Goal: Transaction & Acquisition: Purchase product/service

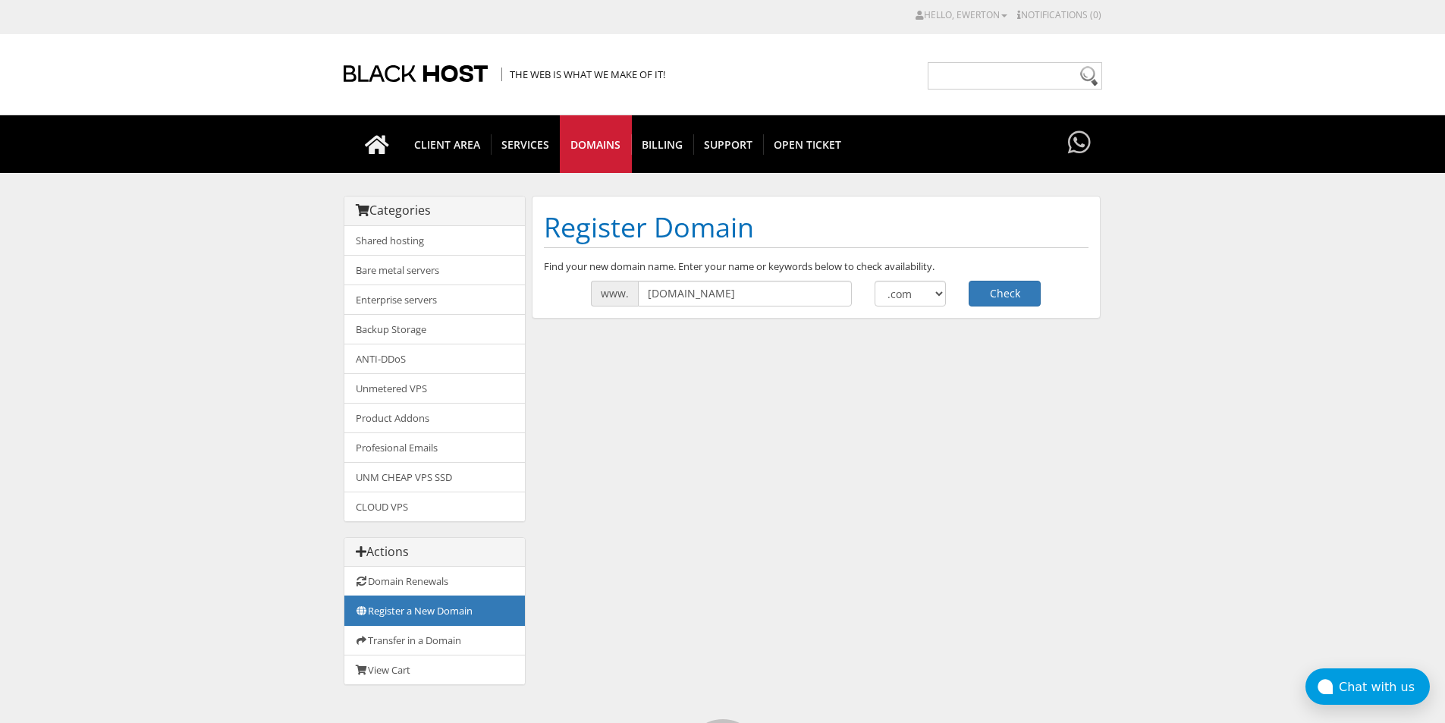
drag, startPoint x: 0, startPoint y: 0, endPoint x: 723, endPoint y: 305, distance: 785.1
click at [723, 305] on input "bvcreditoagora.com" at bounding box center [745, 294] width 214 height 26
type input "bvcreditoagora"
click at [820, 246] on h1 "Register Domain" at bounding box center [816, 228] width 545 height 40
click at [992, 295] on button "Check" at bounding box center [1004, 294] width 72 height 26
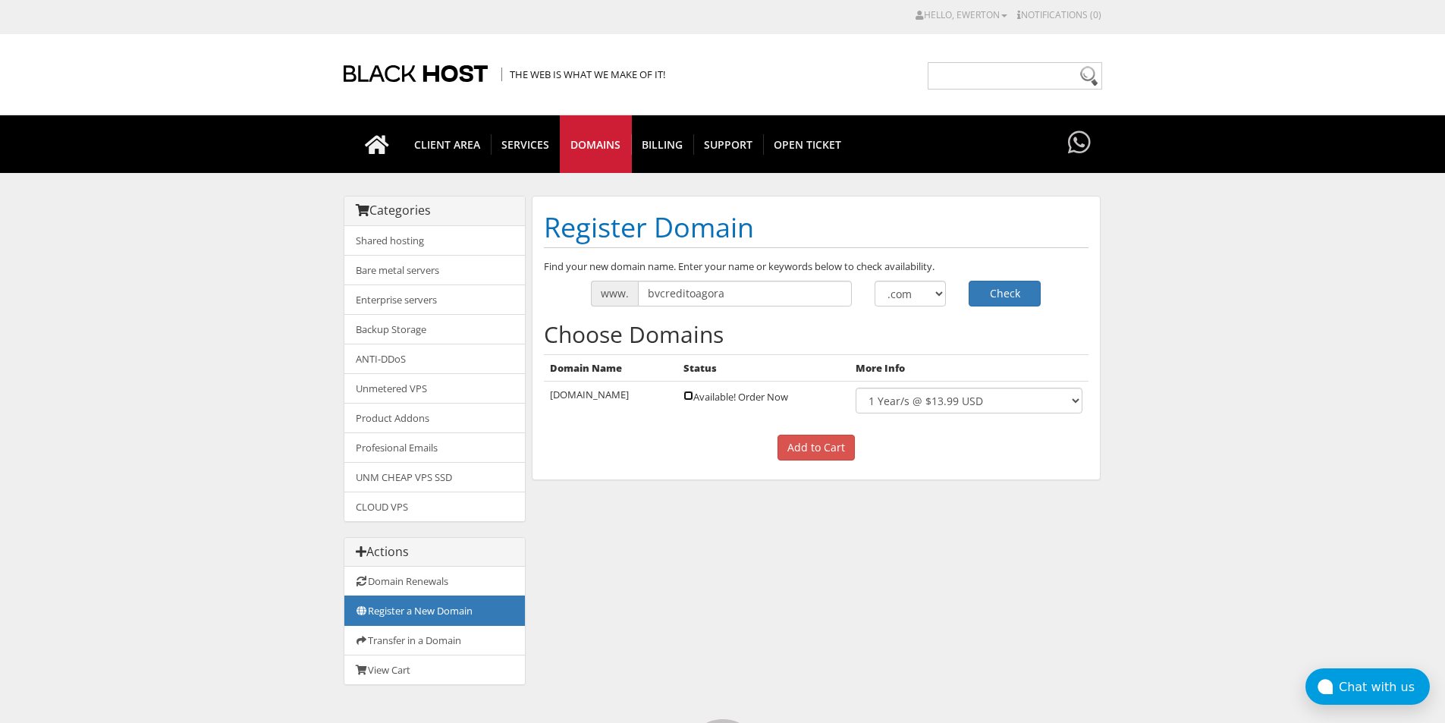
click at [693, 395] on input "checkbox" at bounding box center [688, 396] width 10 height 10
checkbox input "true"
click at [802, 445] on input "Add to Cart" at bounding box center [815, 448] width 77 height 26
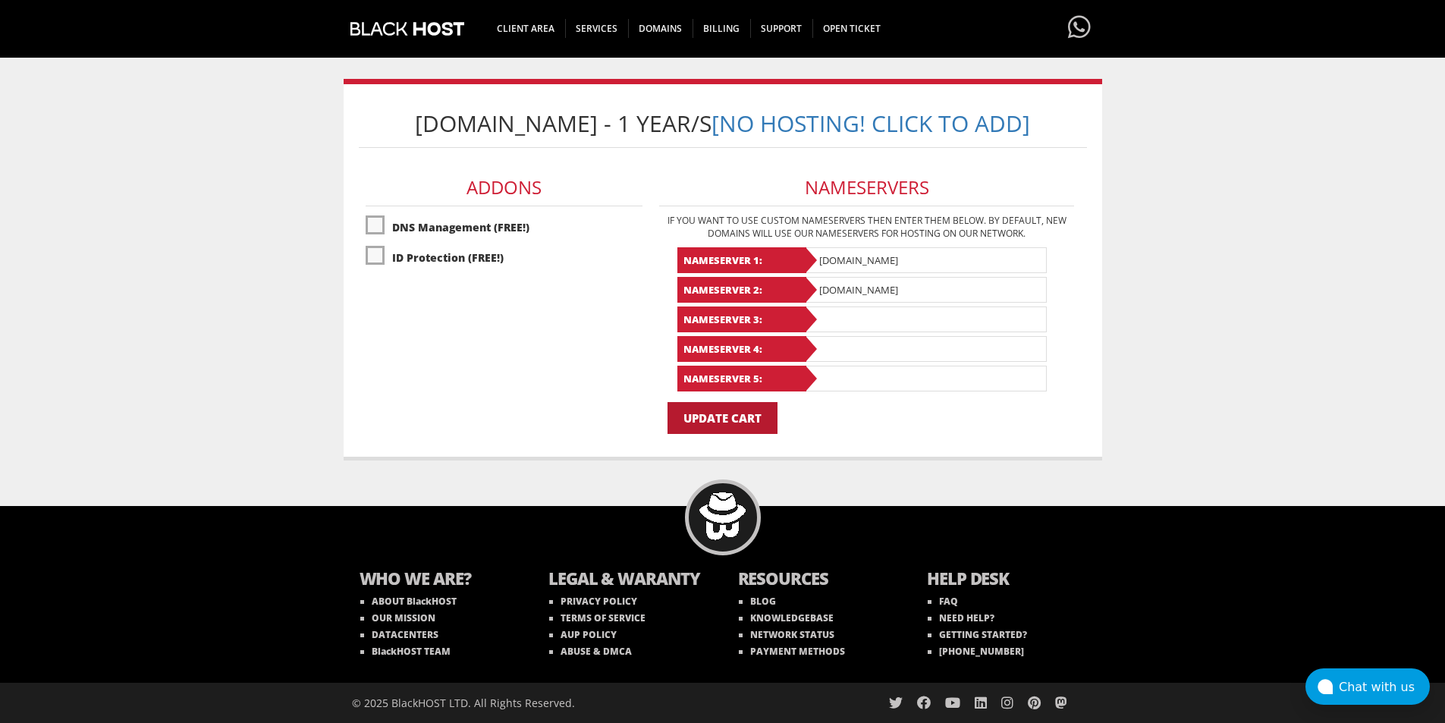
click at [758, 415] on input "Update Cart" at bounding box center [722, 418] width 110 height 32
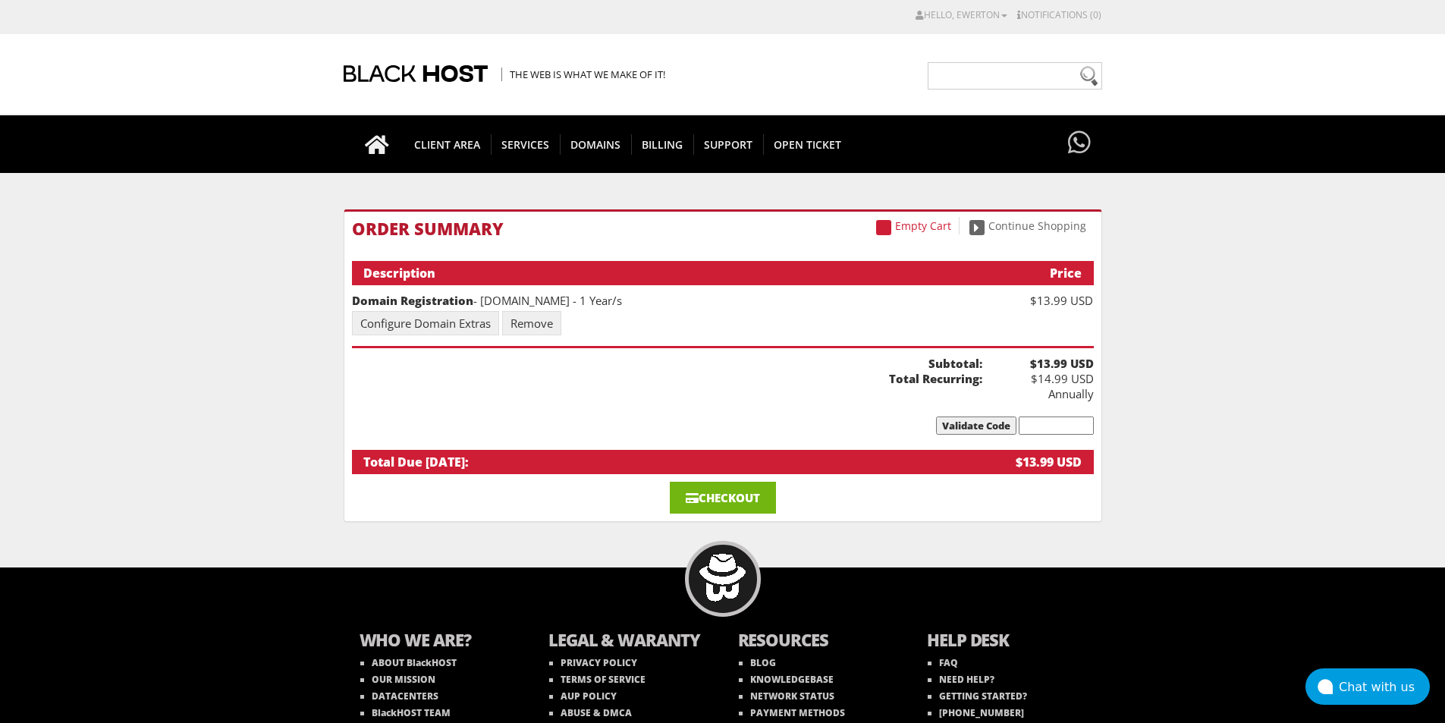
click at [678, 497] on link "Checkout" at bounding box center [723, 498] width 106 height 32
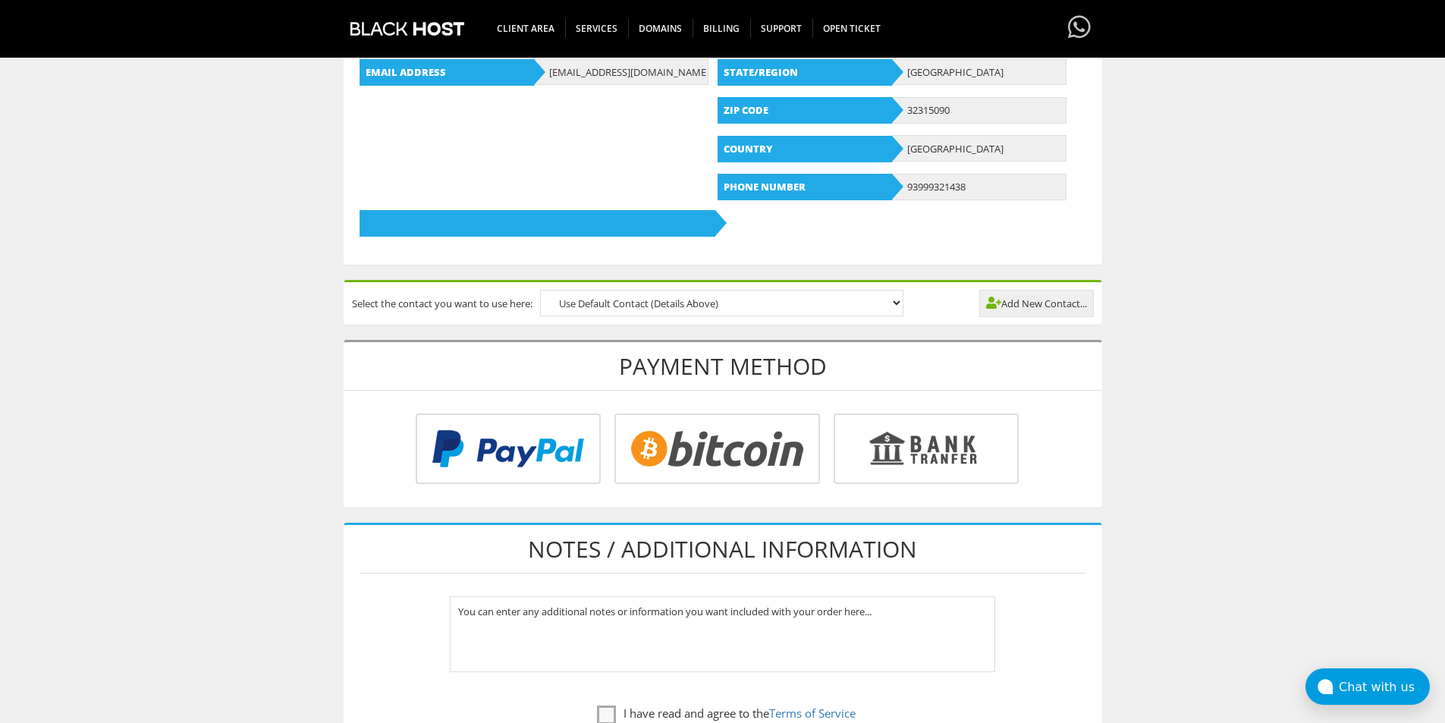
scroll to position [531, 0]
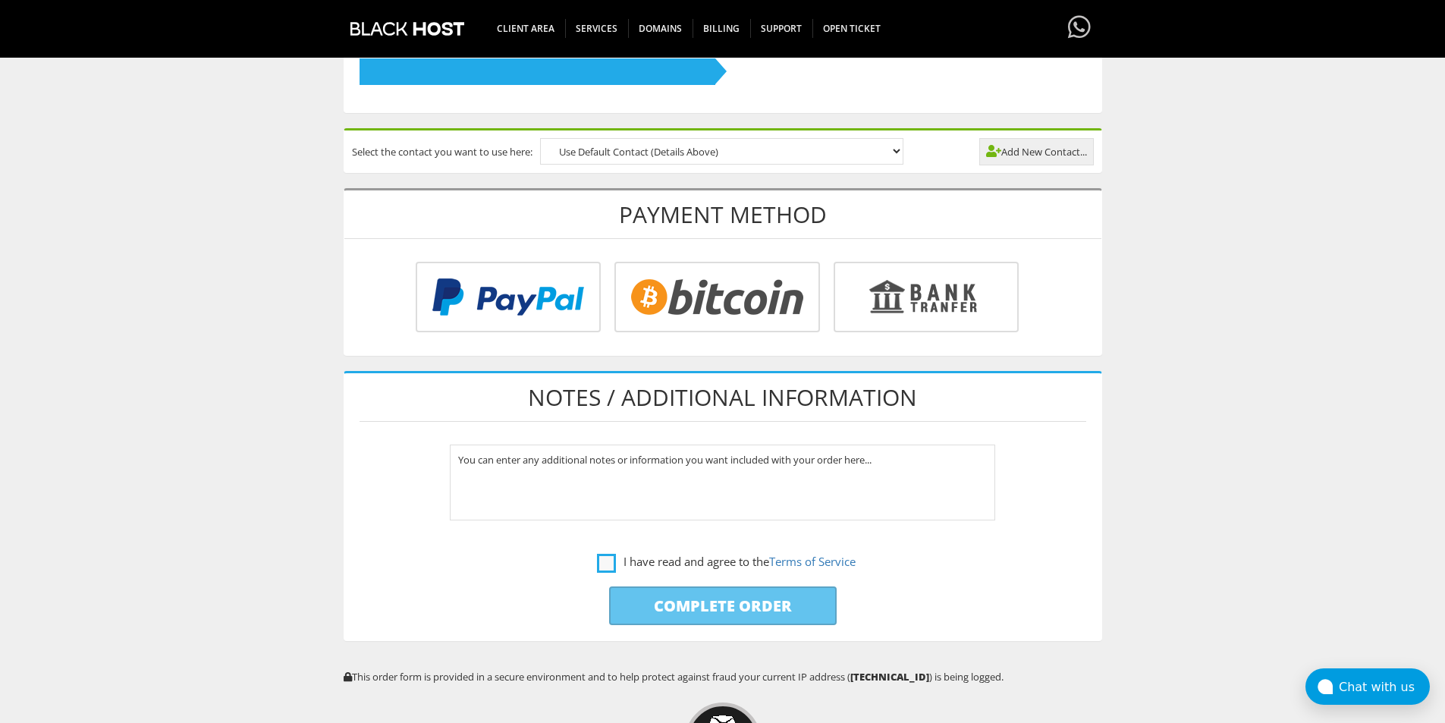
type input "[EMAIL_ADDRESS][DOMAIN_NAME]"
click at [609, 557] on label "I have read and agree to the Terms of Service" at bounding box center [726, 561] width 259 height 19
checkbox input "true"
click at [656, 601] on input "Complete Order" at bounding box center [723, 605] width 228 height 39
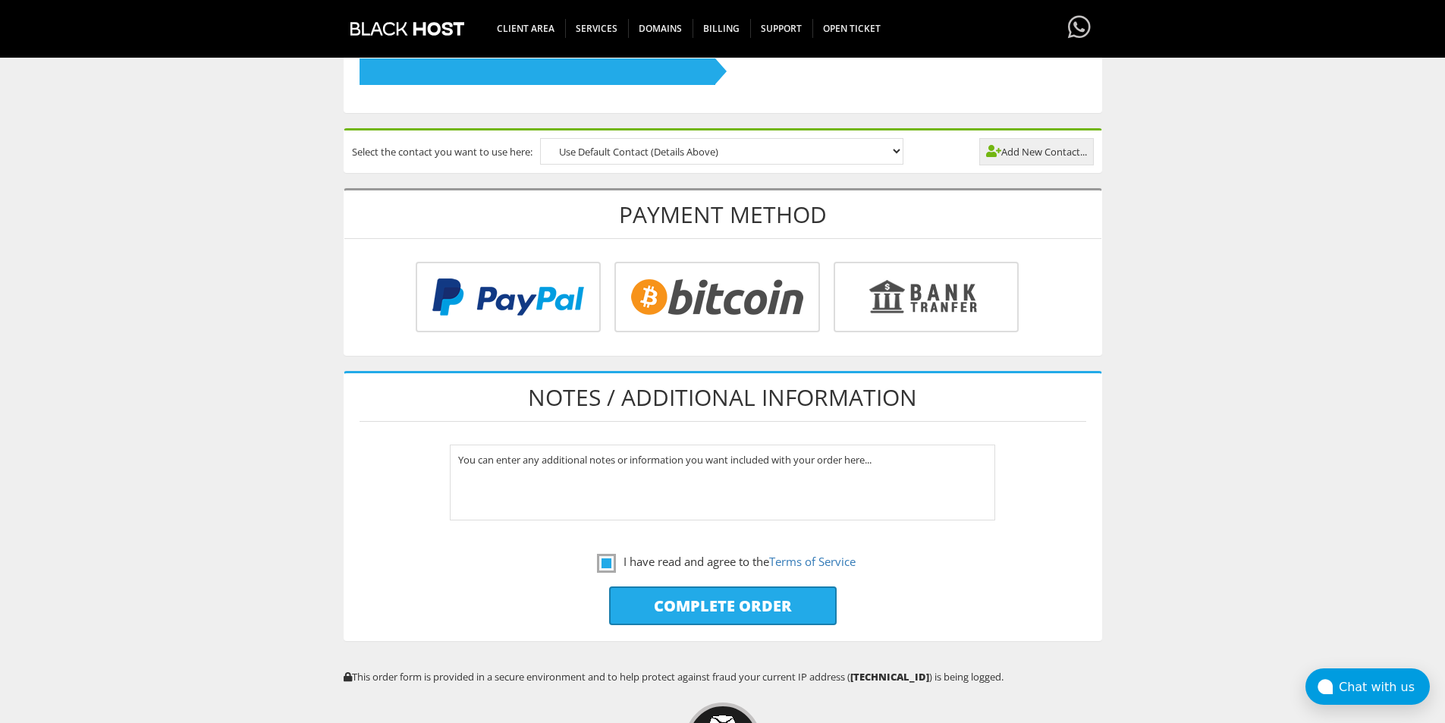
type input "Please Wait..."
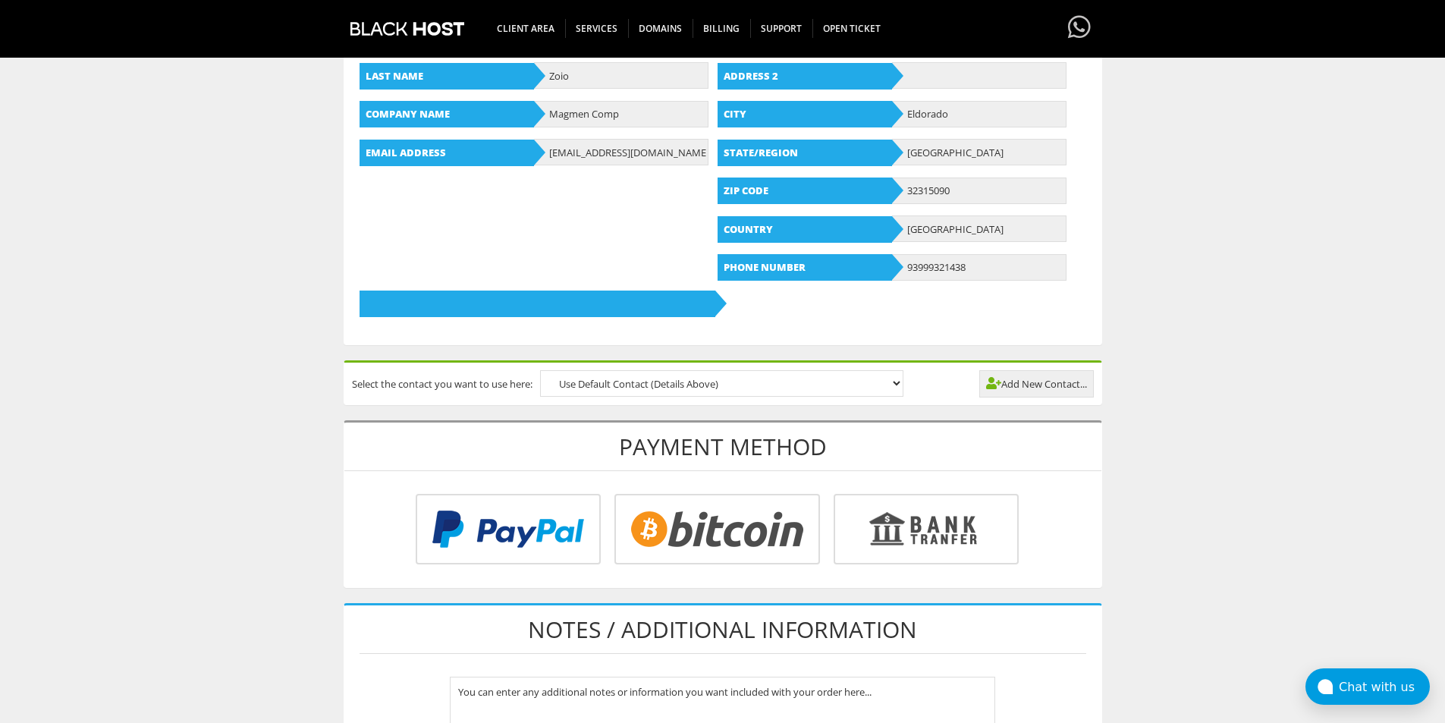
scroll to position [754, 0]
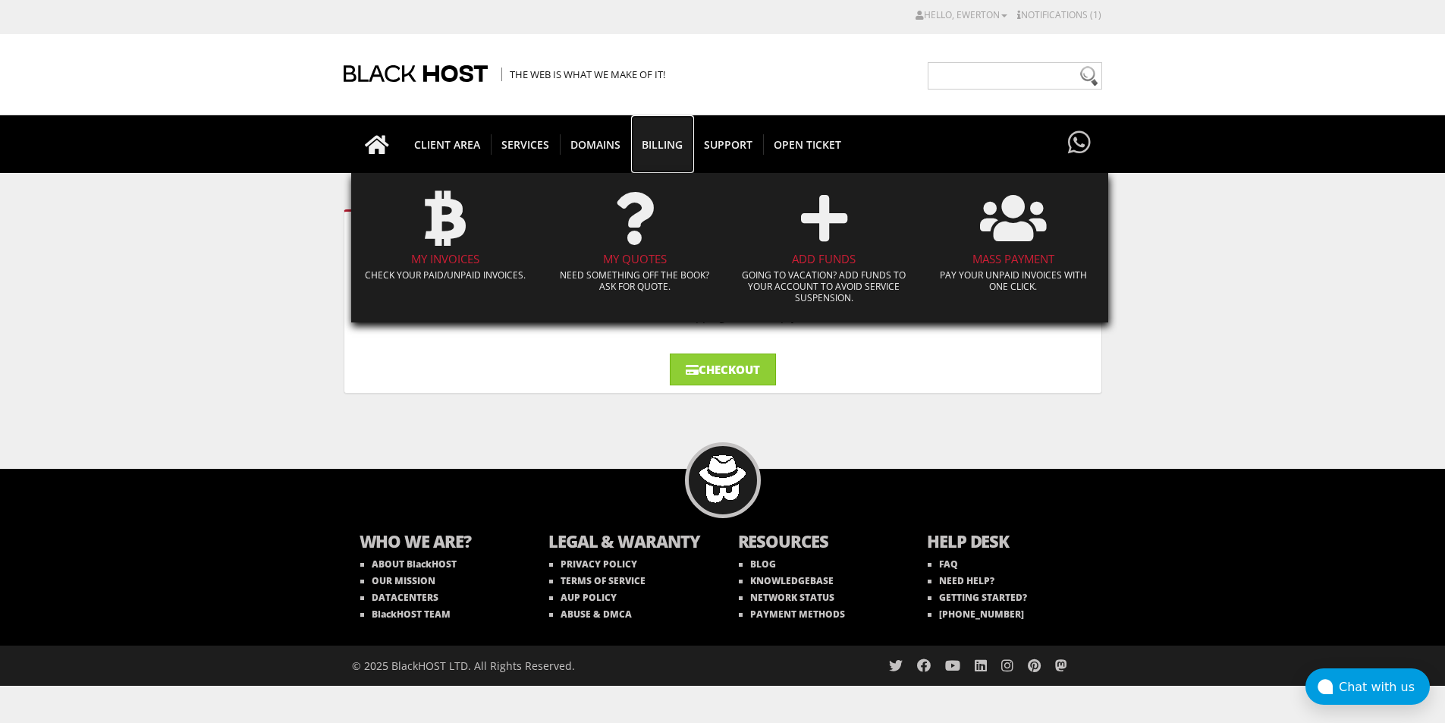
click at [668, 140] on span "Billing" at bounding box center [662, 144] width 62 height 20
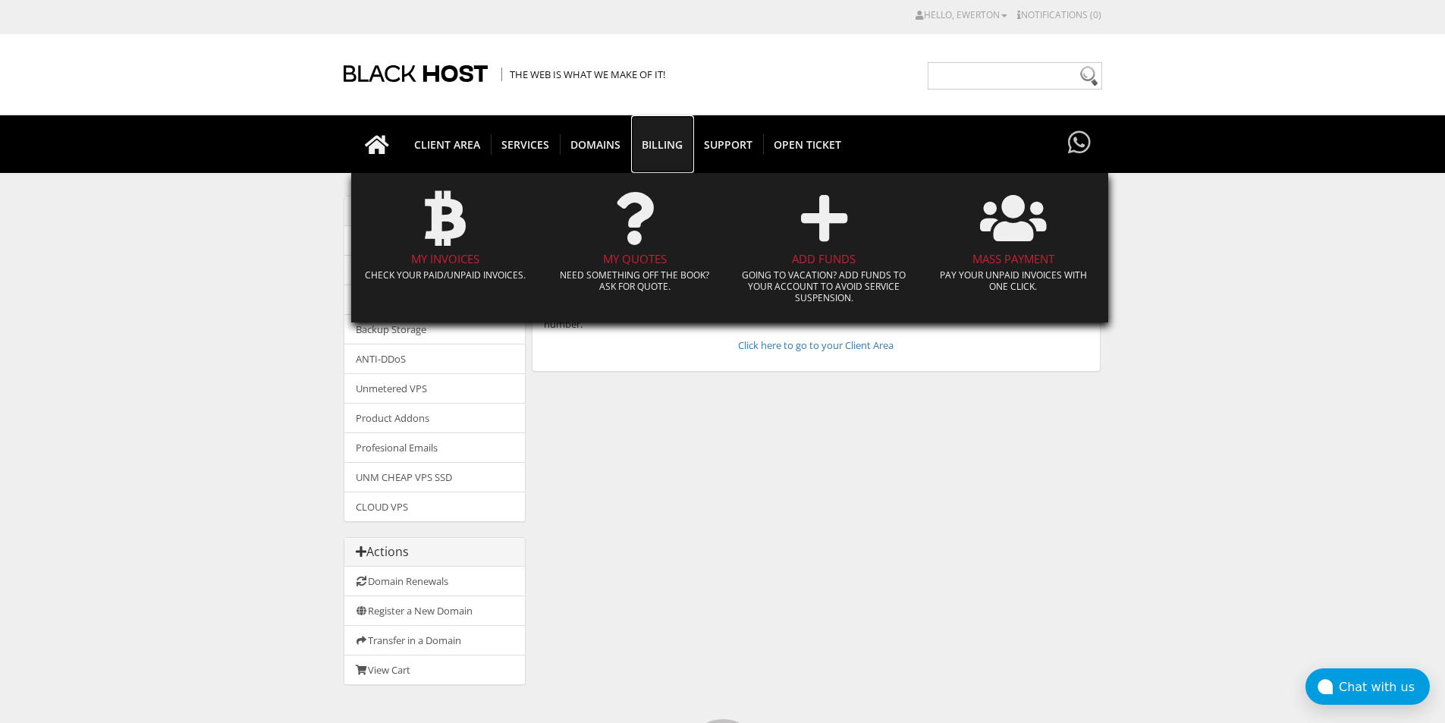
click at [667, 149] on span "Billing" at bounding box center [662, 144] width 62 height 20
